Goal: Find specific page/section: Find specific page/section

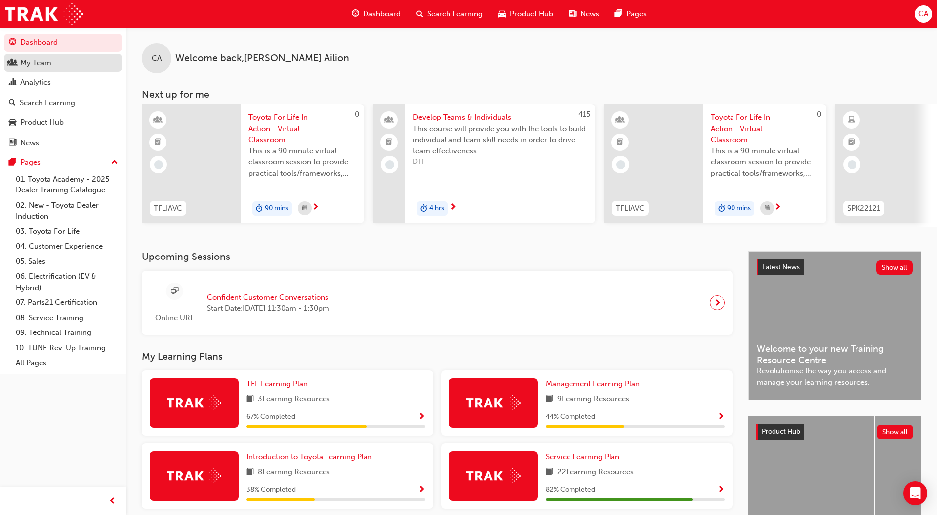
click at [64, 64] on div "My Team" at bounding box center [63, 63] width 108 height 12
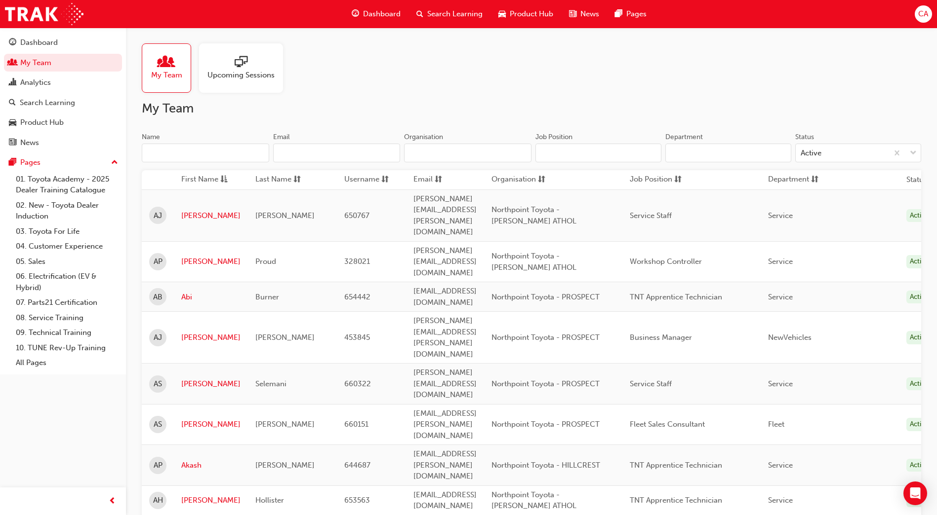
click at [227, 155] on input "Name" at bounding box center [205, 153] width 127 height 19
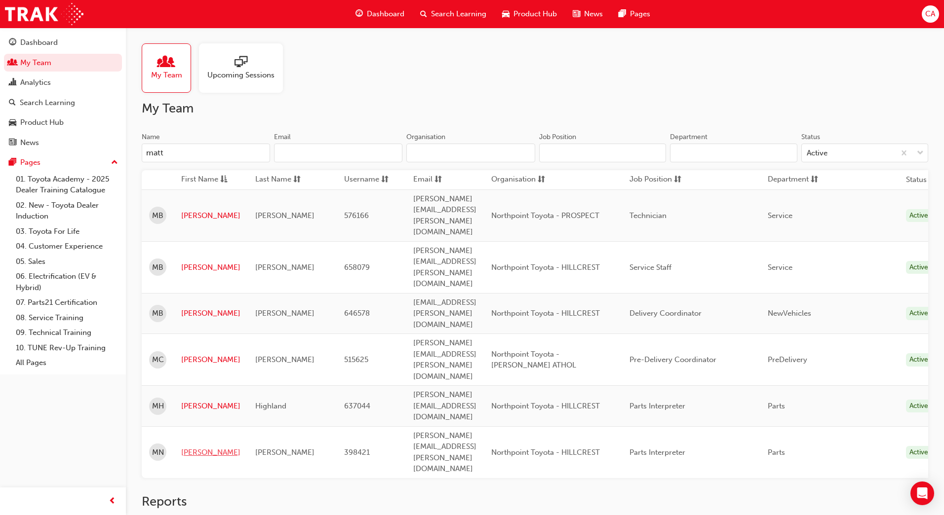
type input "matt"
click at [196, 447] on link "[PERSON_NAME]" at bounding box center [210, 452] width 59 height 11
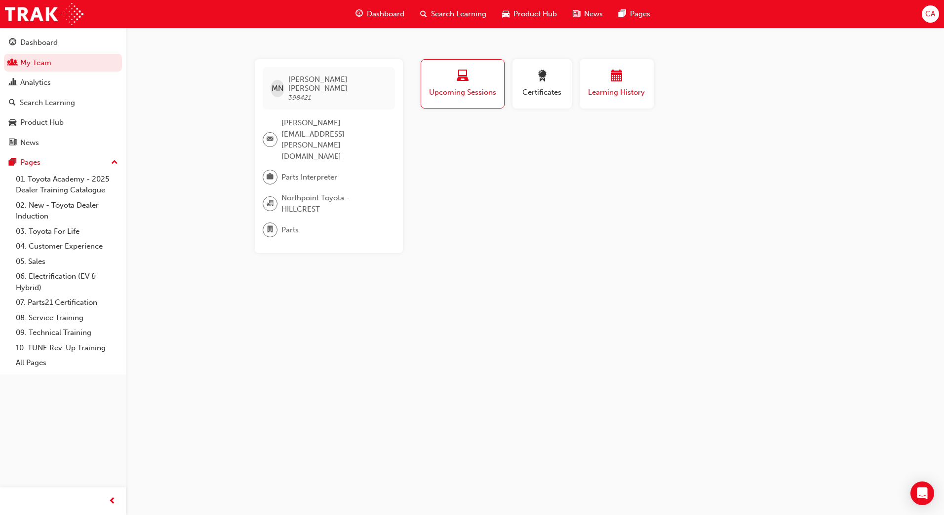
click at [611, 83] on span "calendar-icon" at bounding box center [617, 76] width 12 height 13
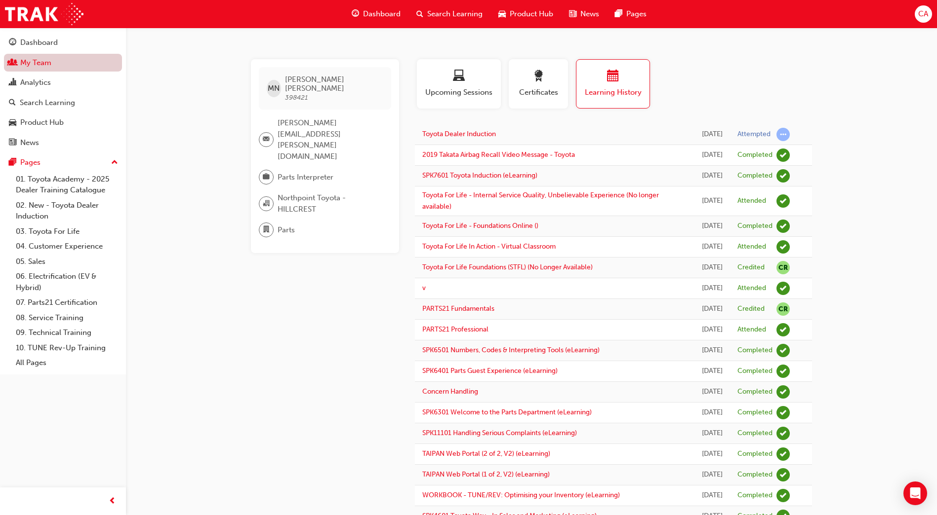
click at [62, 63] on link "My Team" at bounding box center [63, 63] width 118 height 18
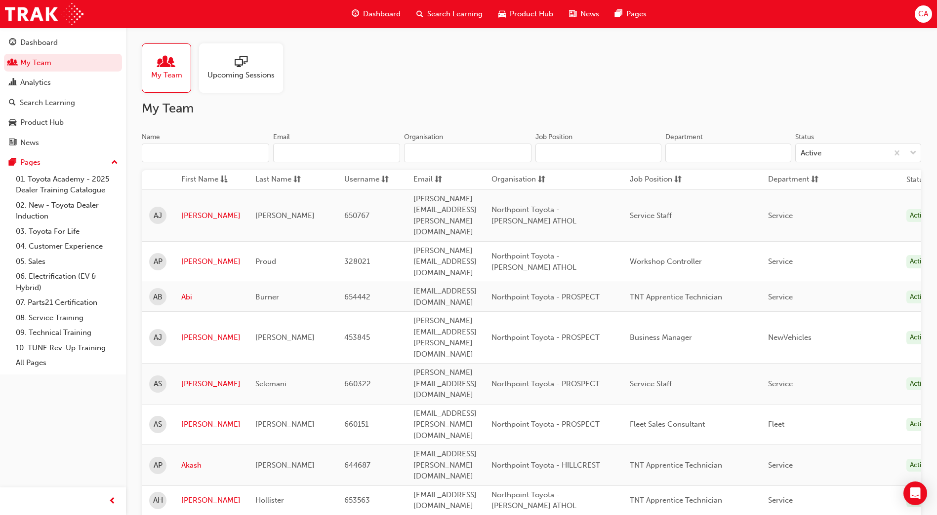
click at [170, 155] on input "Name" at bounding box center [205, 153] width 127 height 19
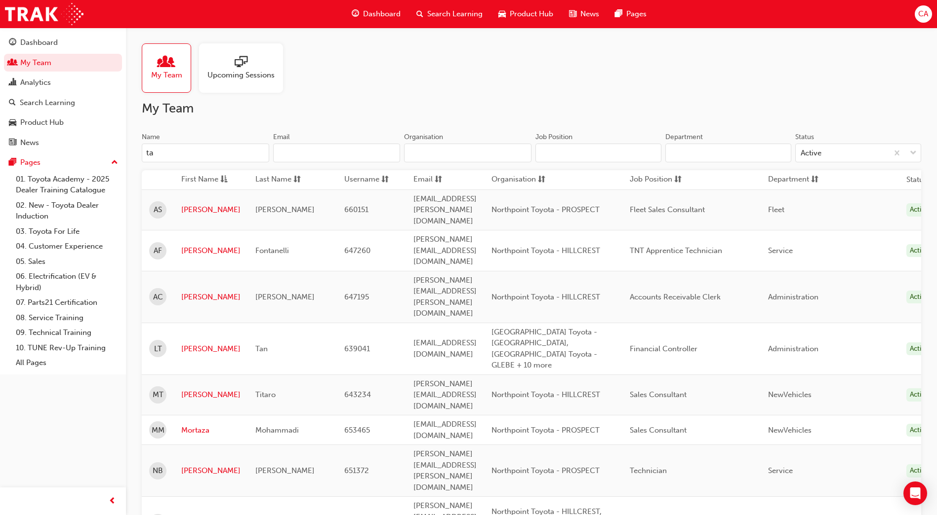
type input "t"
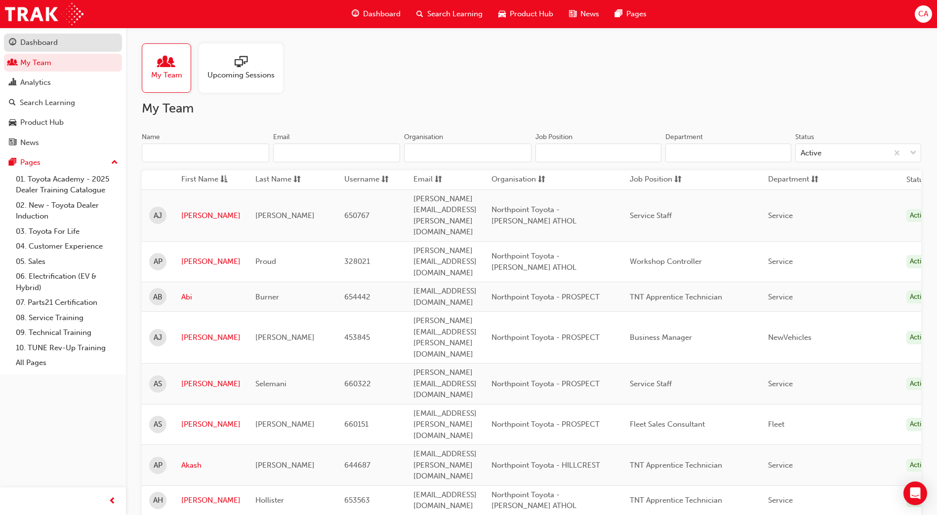
click at [31, 39] on div "Dashboard" at bounding box center [39, 42] width 38 height 11
